Goal: Task Accomplishment & Management: Manage account settings

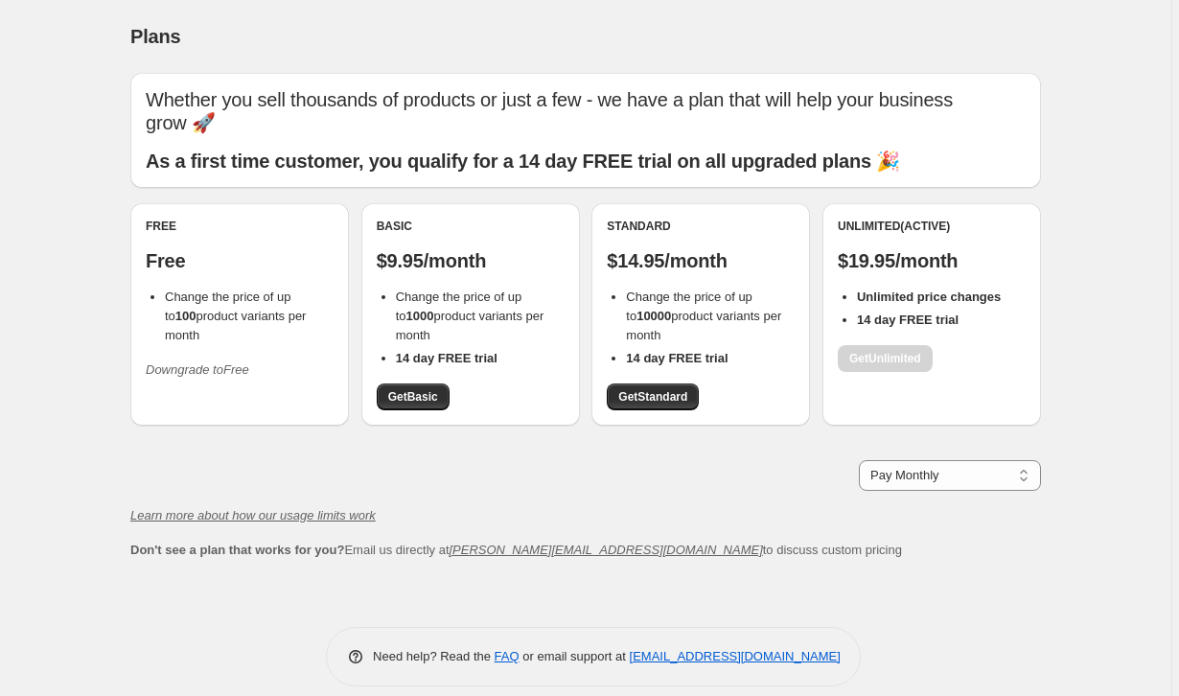
click at [933, 219] on div "Unlimited (Active) $19.95/month Unlimited price changes 14 day FREE trial Get U…" at bounding box center [932, 295] width 188 height 153
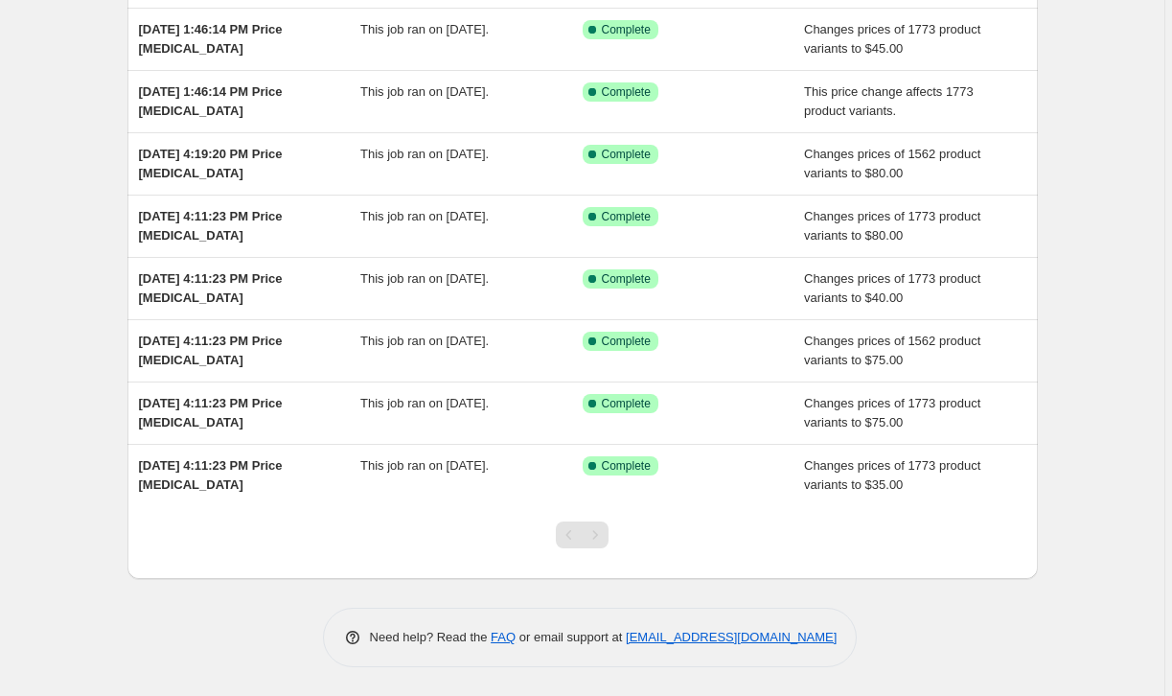
scroll to position [291, 0]
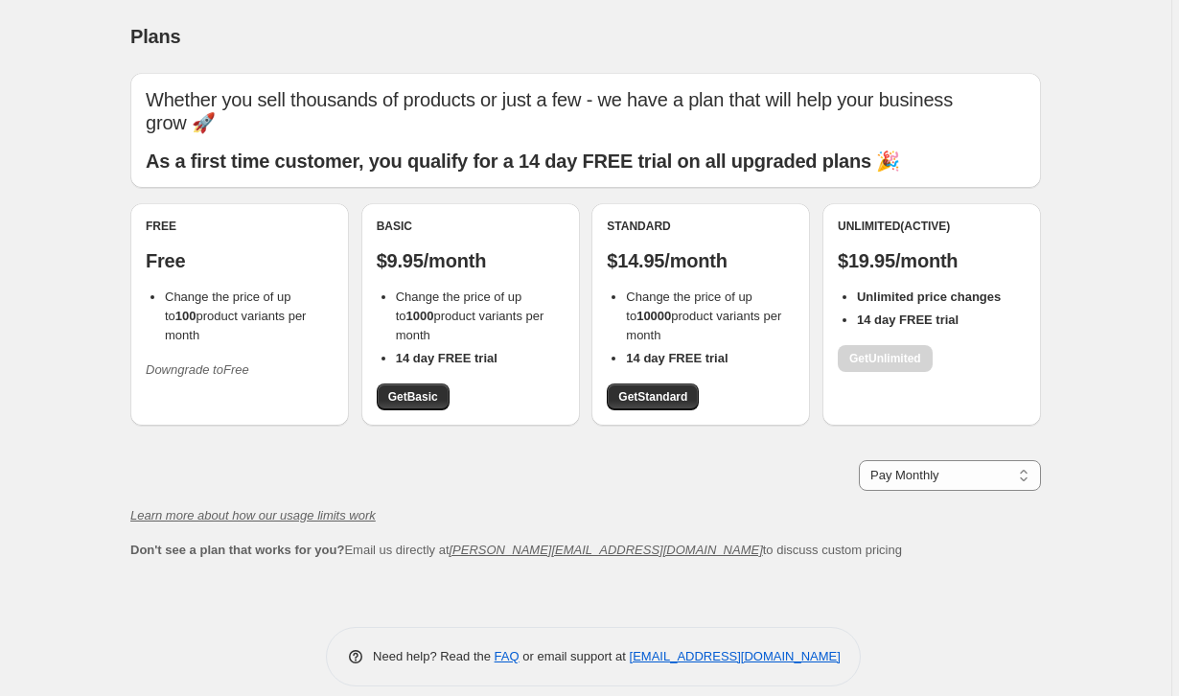
click at [220, 362] on icon "Downgrade to Free" at bounding box center [198, 369] width 104 height 14
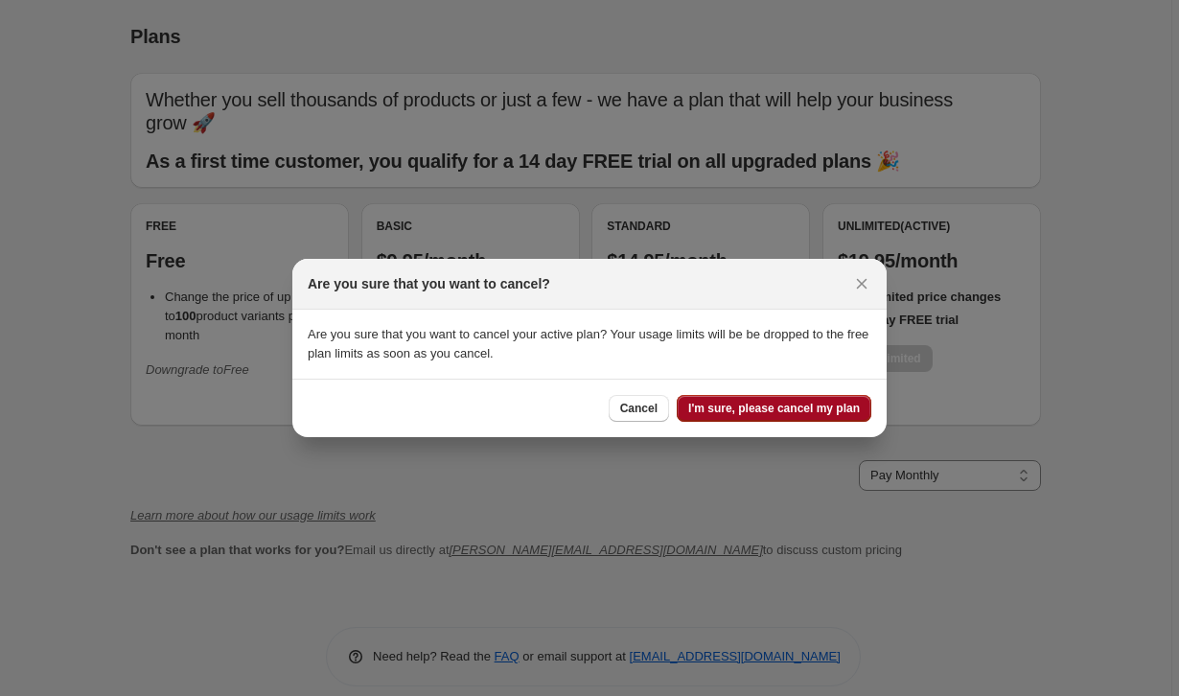
click at [810, 411] on span "I'm sure, please cancel my plan" at bounding box center [774, 408] width 172 height 15
